Goal: Entertainment & Leisure: Consume media (video, audio)

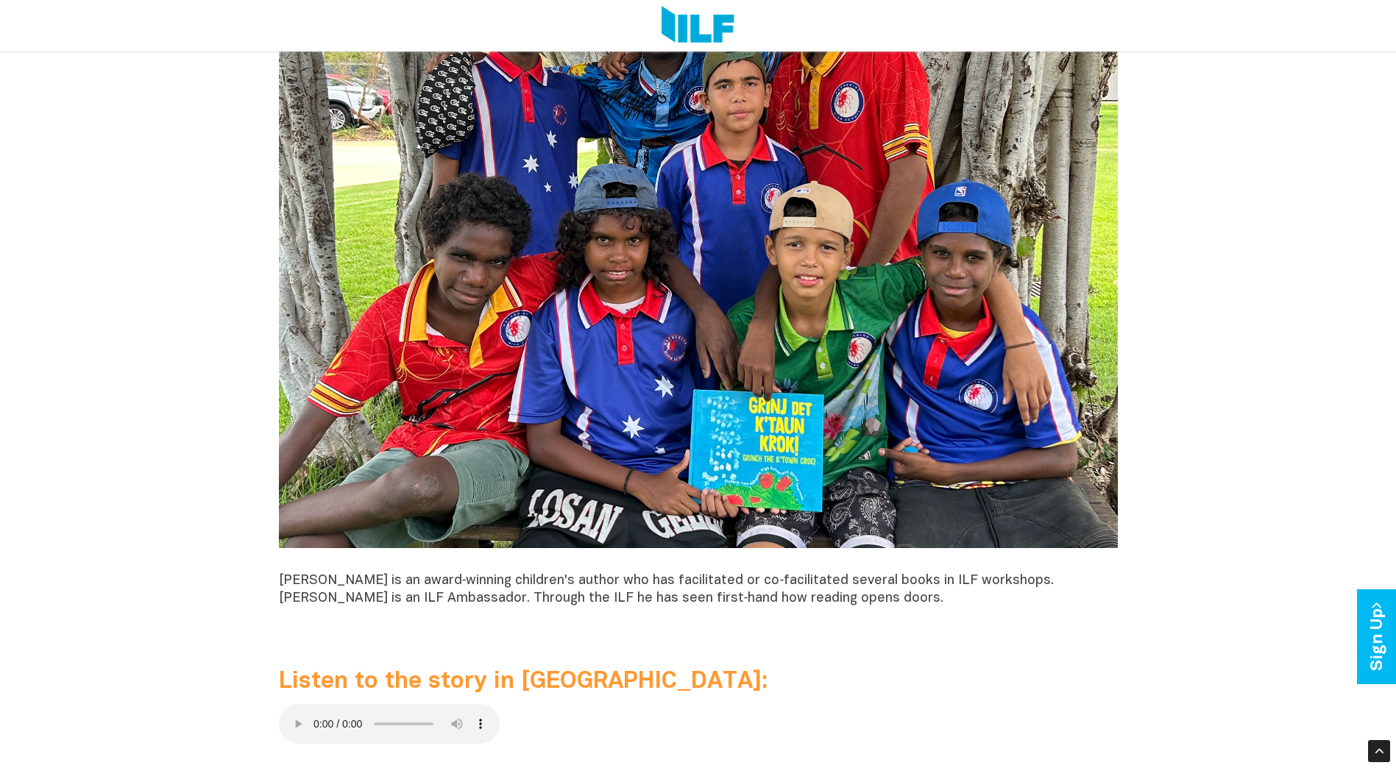
scroll to position [1398, 0]
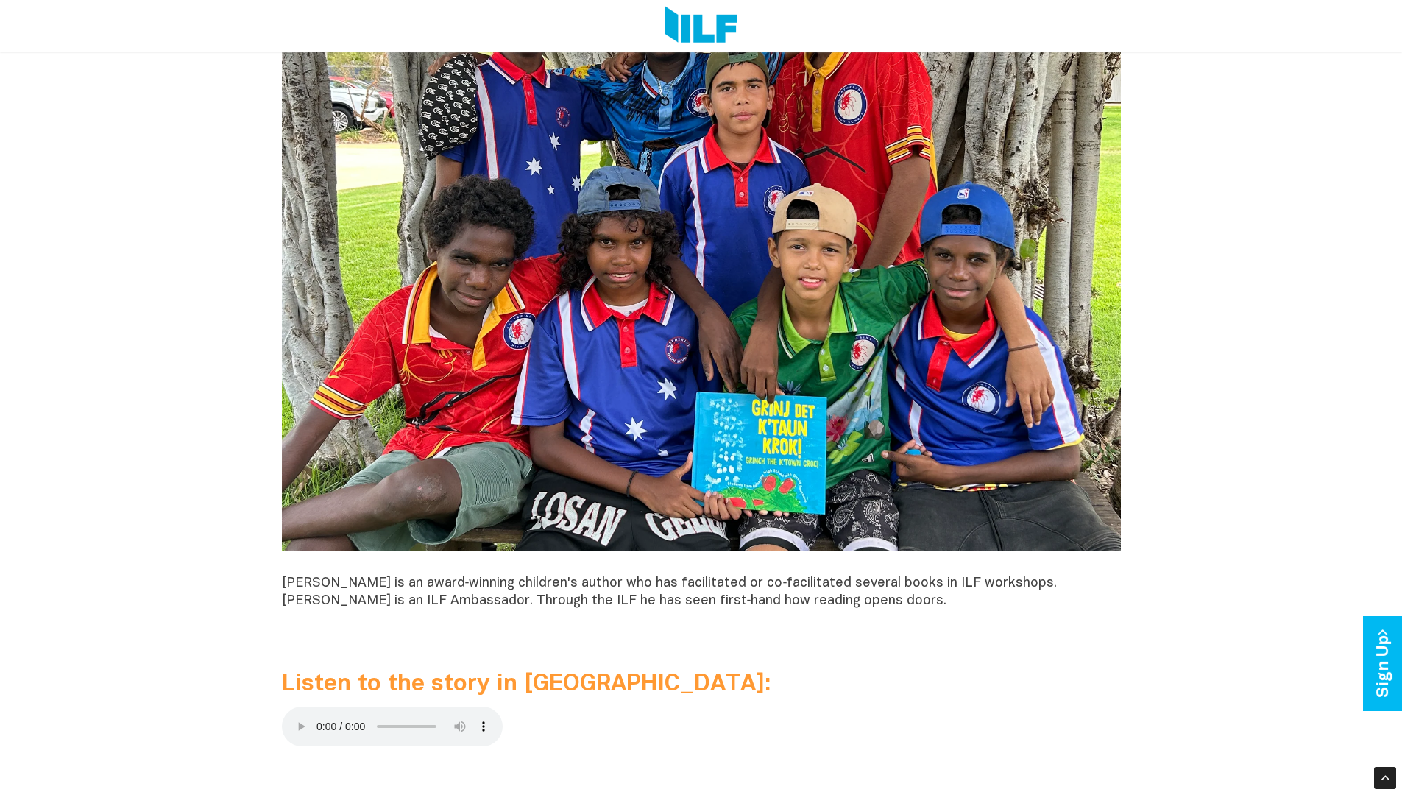
scroll to position [1398, 0]
